Goal: Transaction & Acquisition: Book appointment/travel/reservation

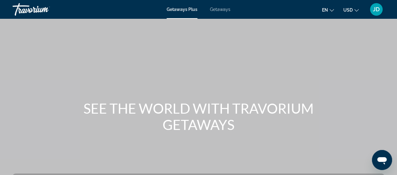
click at [222, 8] on span "Getaways" at bounding box center [220, 9] width 20 height 5
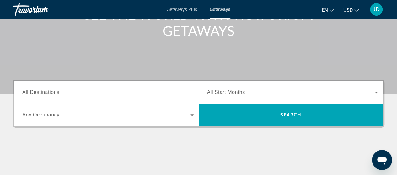
scroll to position [101, 0]
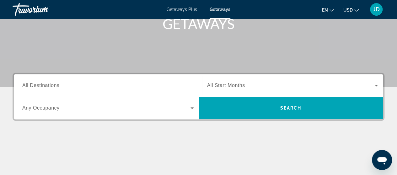
click at [57, 88] on span "All Destinations" at bounding box center [40, 85] width 37 height 5
click at [57, 88] on input "Destination All Destinations" at bounding box center [107, 86] width 171 height 8
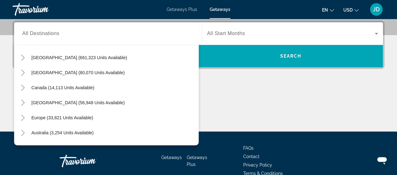
scroll to position [0, 0]
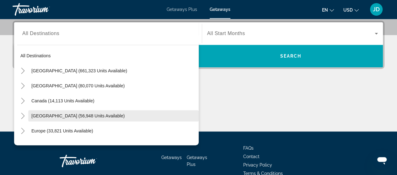
click at [78, 117] on span "[GEOGRAPHIC_DATA] (56,948 units available)" at bounding box center [77, 116] width 93 height 5
type input "**********"
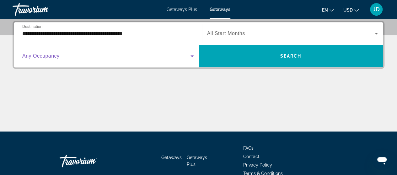
click at [192, 56] on icon "Search widget" at bounding box center [192, 57] width 3 height 2
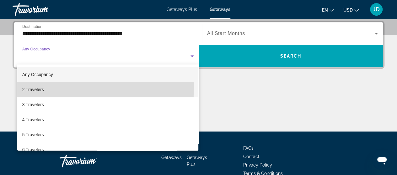
click at [34, 87] on span "2 Travelers" at bounding box center [33, 90] width 22 height 8
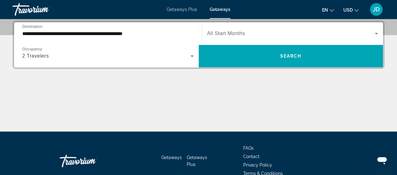
click at [237, 35] on span "All Start Months" at bounding box center [226, 33] width 38 height 5
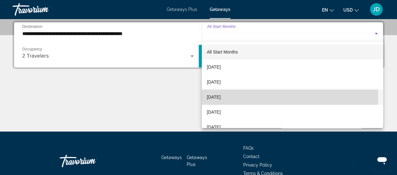
click at [209, 98] on span "[DATE]" at bounding box center [214, 98] width 14 height 8
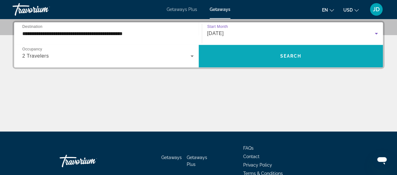
click at [285, 56] on span "Search" at bounding box center [290, 56] width 21 height 5
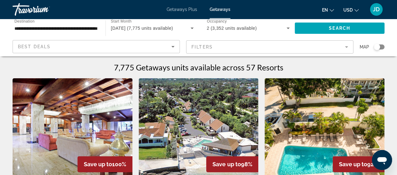
click at [221, 47] on mat-form-field "Filters" at bounding box center [269, 46] width 167 height 13
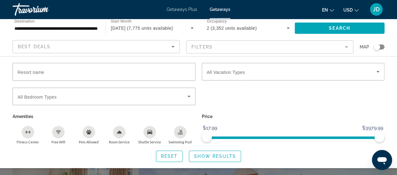
scroll to position [196, 0]
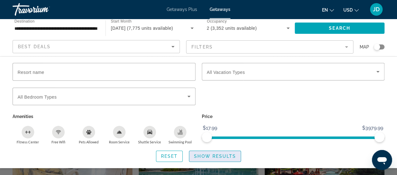
click at [224, 155] on span "Show Results" at bounding box center [215, 156] width 42 height 5
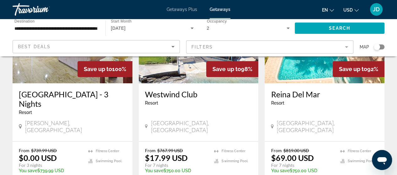
scroll to position [111, 0]
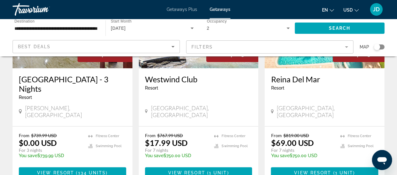
click at [207, 47] on mat-form-field "Filters" at bounding box center [269, 46] width 167 height 13
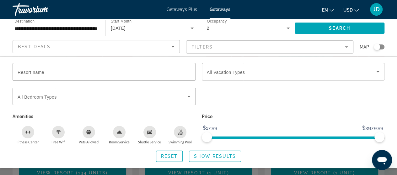
click at [224, 42] on mat-form-field "Filters" at bounding box center [269, 46] width 167 height 13
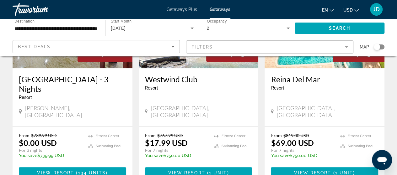
click at [347, 48] on mat-form-field "Filters" at bounding box center [269, 46] width 167 height 13
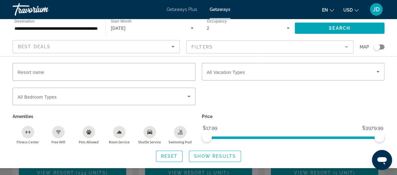
click at [346, 46] on mat-form-field "Filters" at bounding box center [269, 46] width 167 height 13
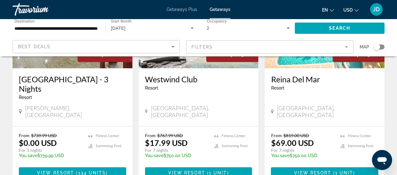
click at [171, 45] on icon "Sort by" at bounding box center [173, 47] width 8 height 8
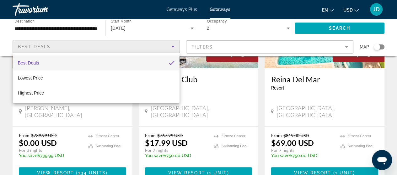
click at [48, 67] on mat-option "Best Deals" at bounding box center [96, 63] width 167 height 15
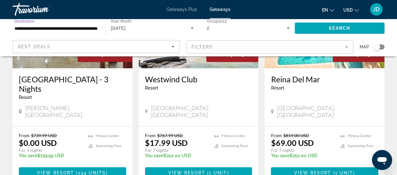
click at [74, 29] on input "**********" at bounding box center [55, 29] width 83 height 8
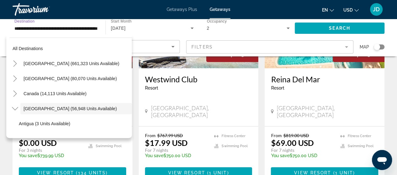
scroll to position [22, 0]
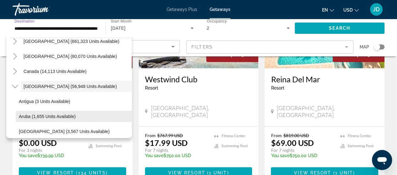
click at [48, 118] on span "Aruba (1,655 units available)" at bounding box center [47, 116] width 57 height 5
type input "**********"
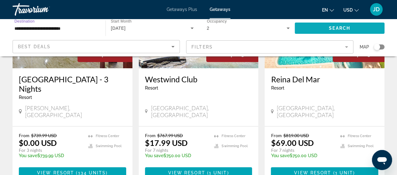
click at [345, 27] on span "Search" at bounding box center [339, 28] width 21 height 5
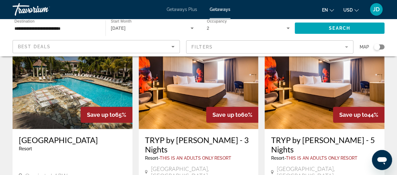
scroll to position [20, 0]
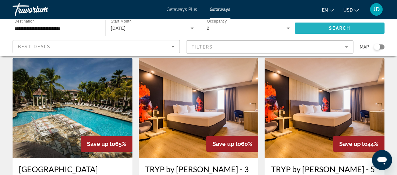
click at [338, 27] on span "Search" at bounding box center [339, 28] width 21 height 5
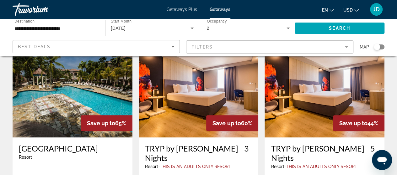
scroll to position [50, 0]
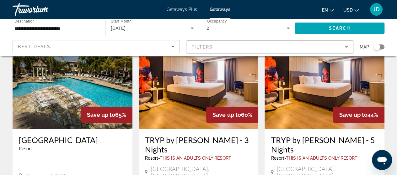
click at [75, 140] on h3 "[GEOGRAPHIC_DATA]" at bounding box center [72, 140] width 107 height 9
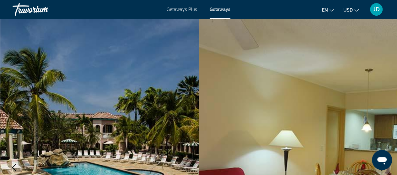
click at [183, 9] on span "Getaways Plus" at bounding box center [182, 9] width 30 height 5
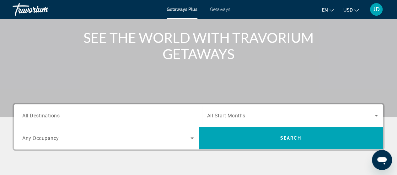
scroll to position [76, 0]
